Goal: Task Accomplishment & Management: Manage account settings

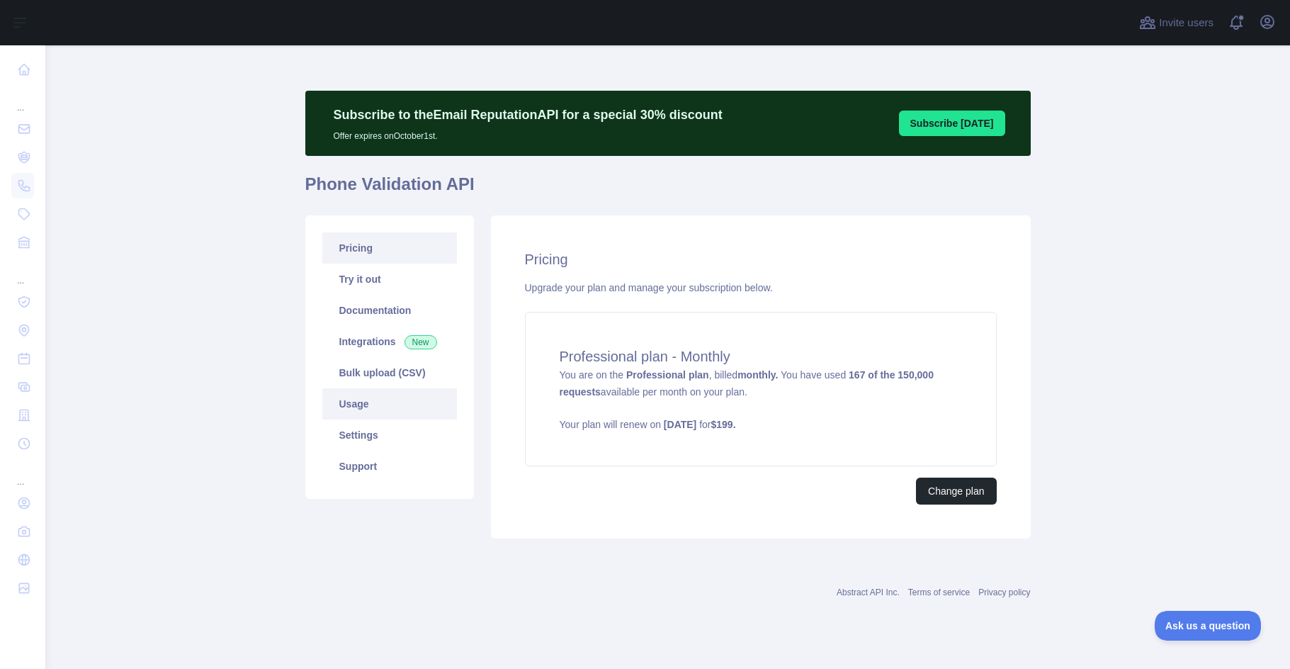
click at [360, 413] on link "Usage" at bounding box center [389, 403] width 135 height 31
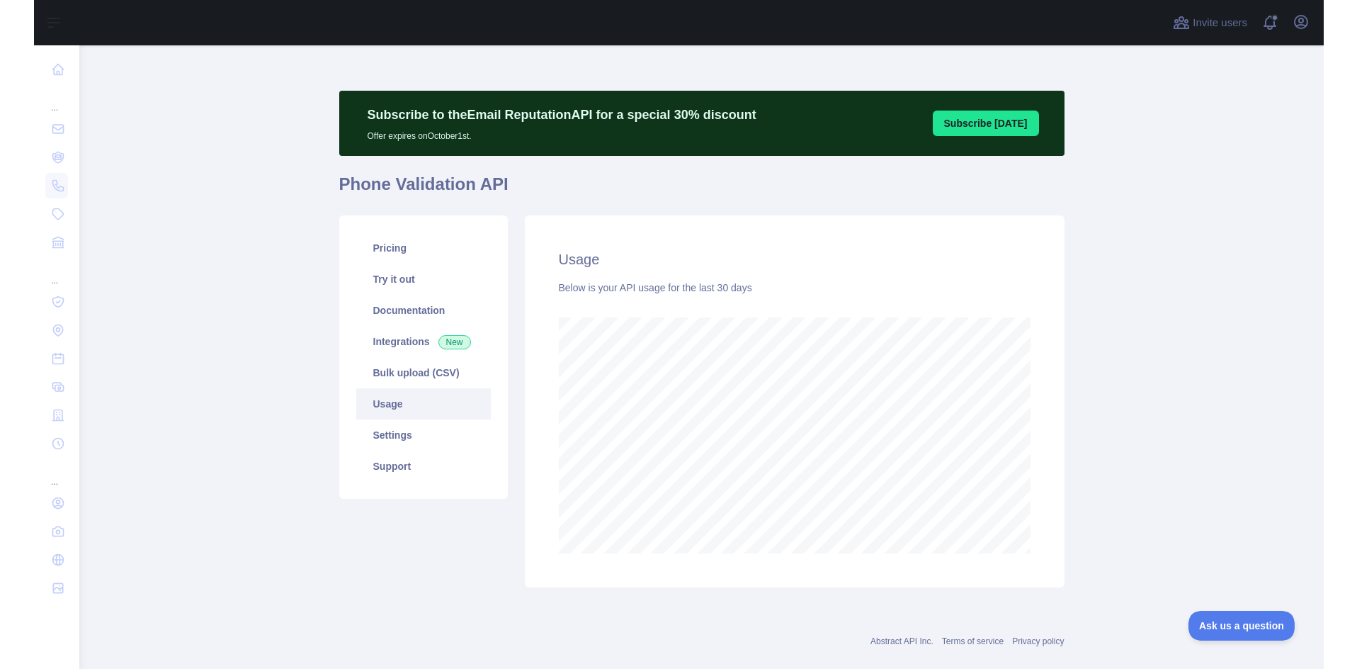
scroll to position [623, 1234]
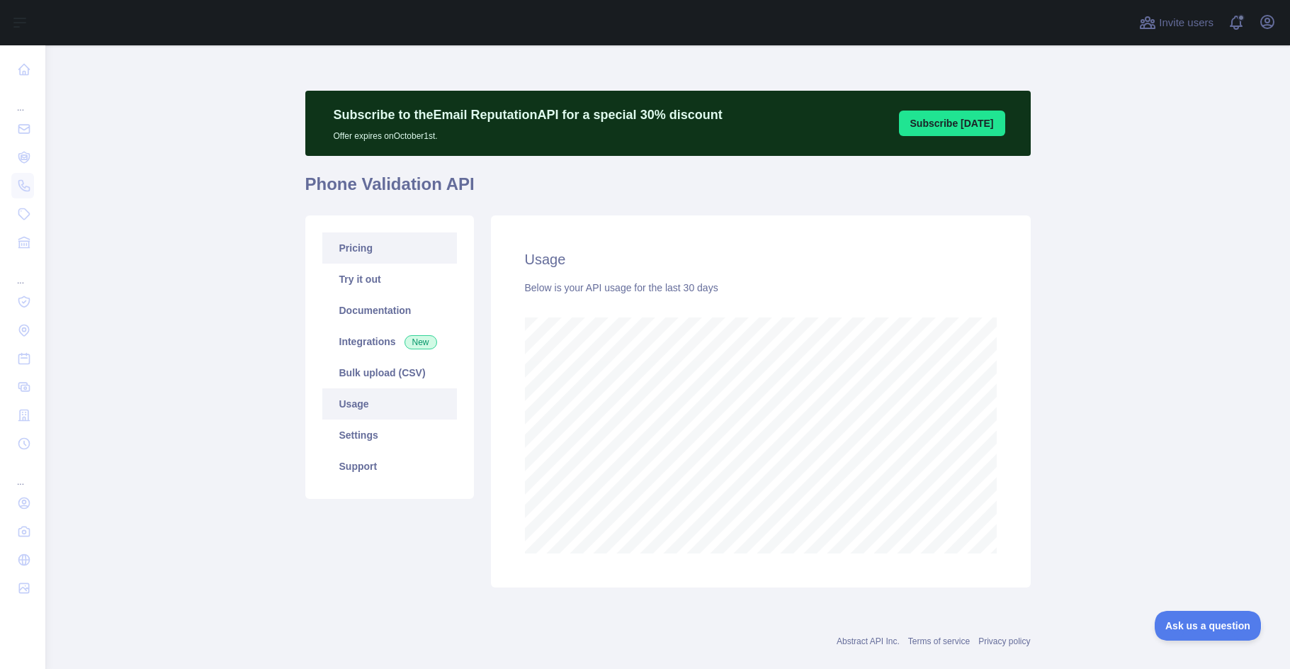
click at [355, 256] on link "Pricing" at bounding box center [389, 247] width 135 height 31
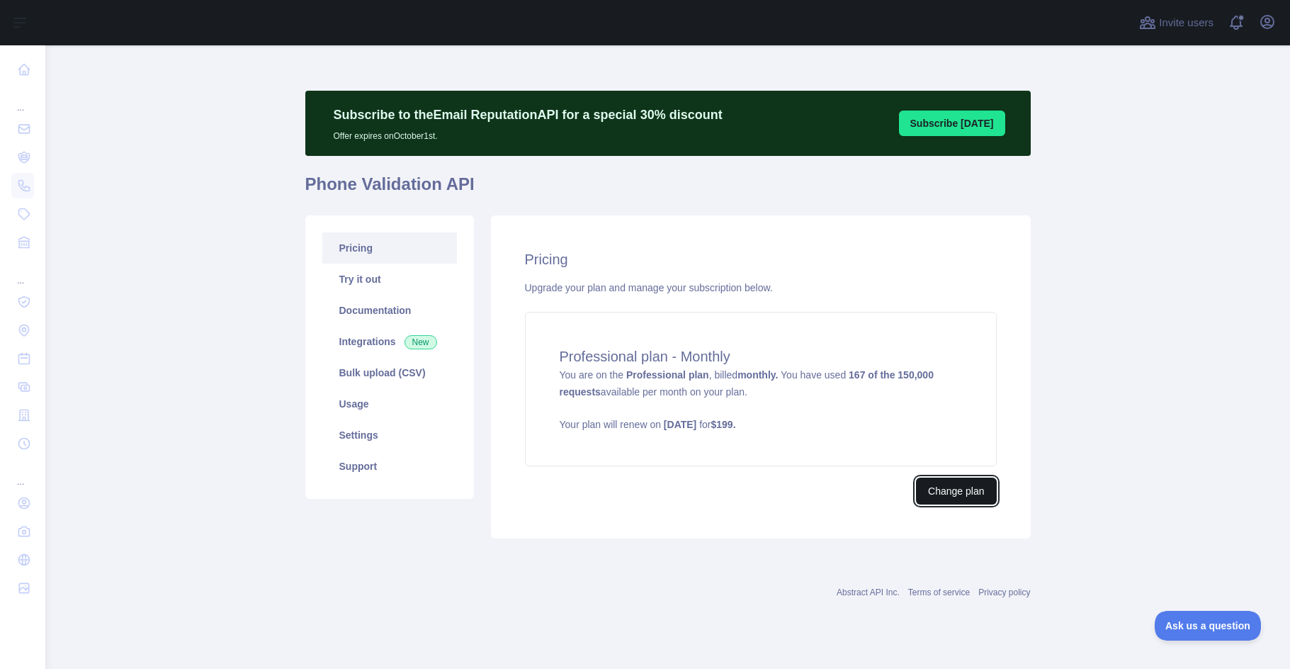
click at [946, 490] on button "Change plan" at bounding box center [956, 490] width 80 height 27
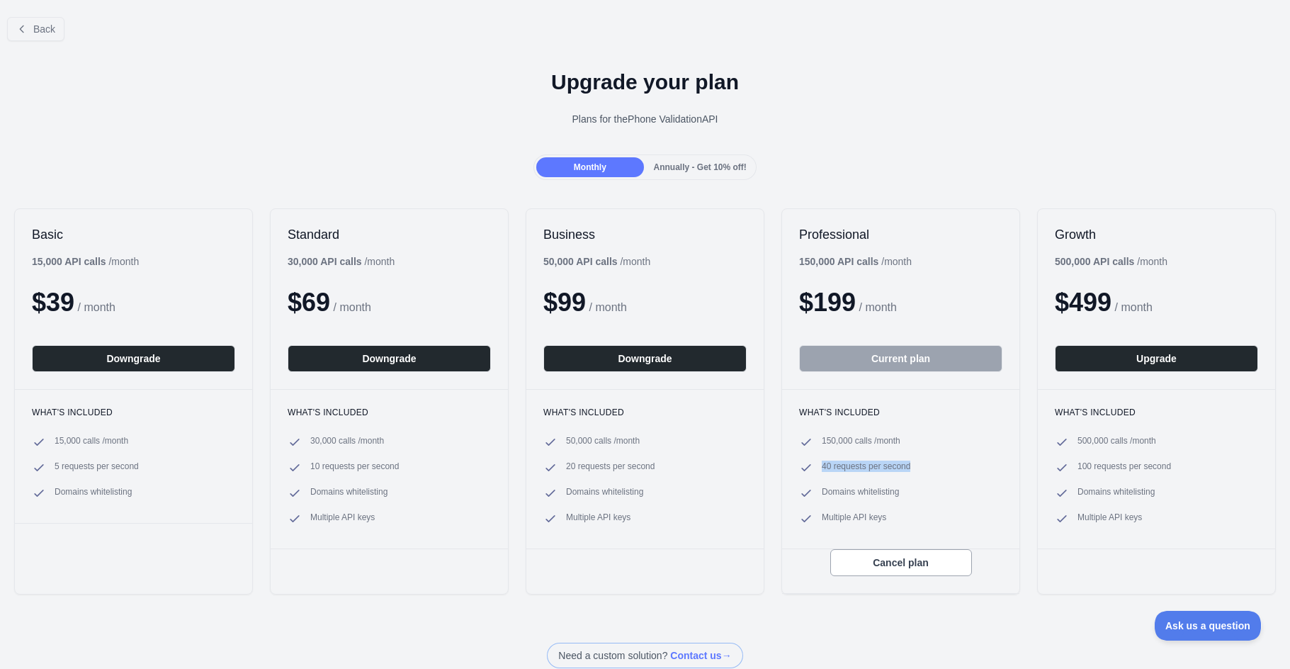
drag, startPoint x: 811, startPoint y: 466, endPoint x: 912, endPoint y: 465, distance: 100.6
click at [912, 465] on li "40 requests per second" at bounding box center [900, 467] width 203 height 14
copy span "40 requests per second"
